Goal: Navigation & Orientation: Go to known website

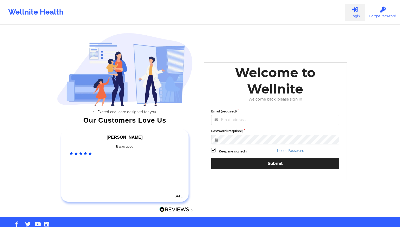
click at [68, 129] on div "Lisa H It was good 6 months ago" at bounding box center [125, 165] width 136 height 81
